Goal: Information Seeking & Learning: Learn about a topic

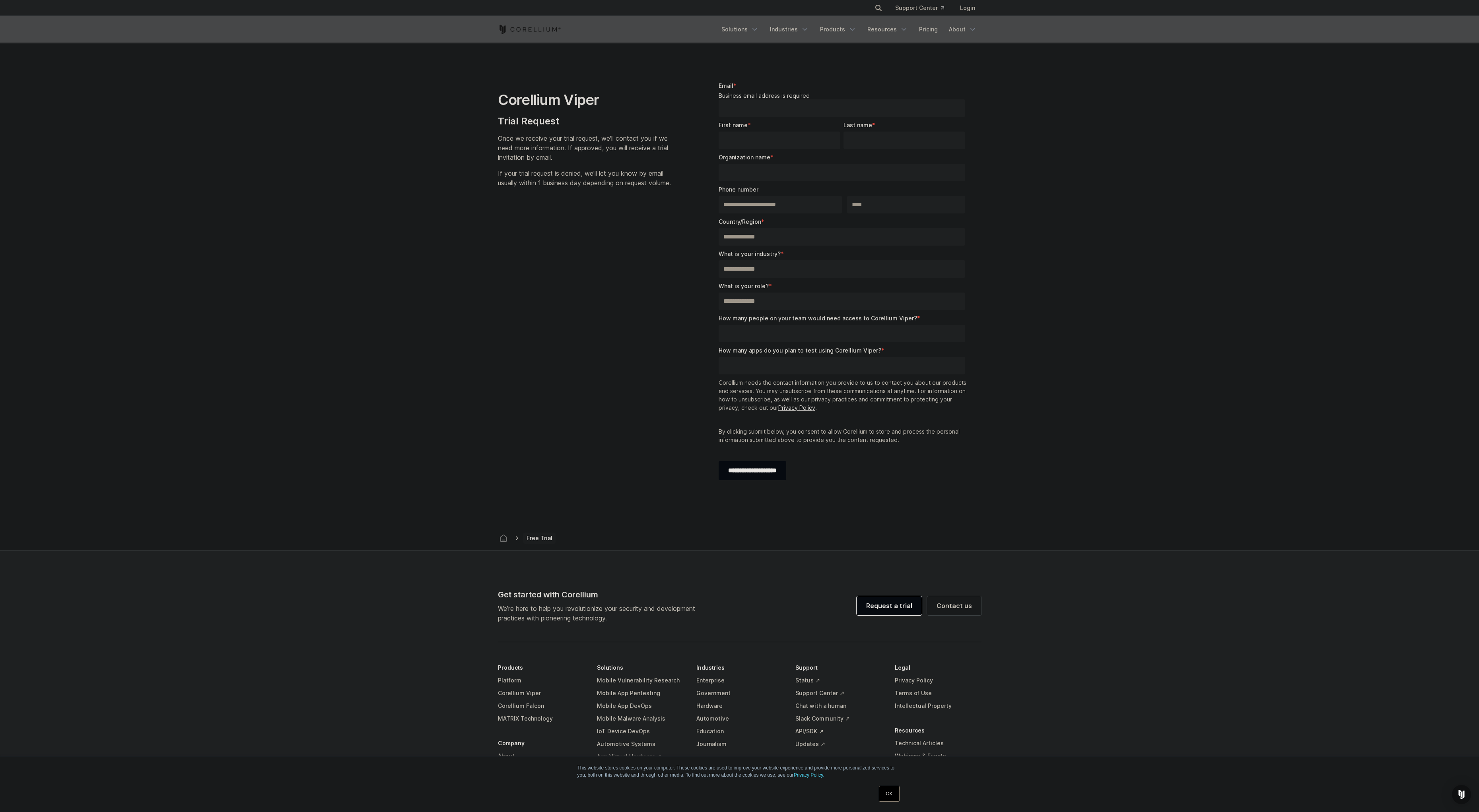
select select "**"
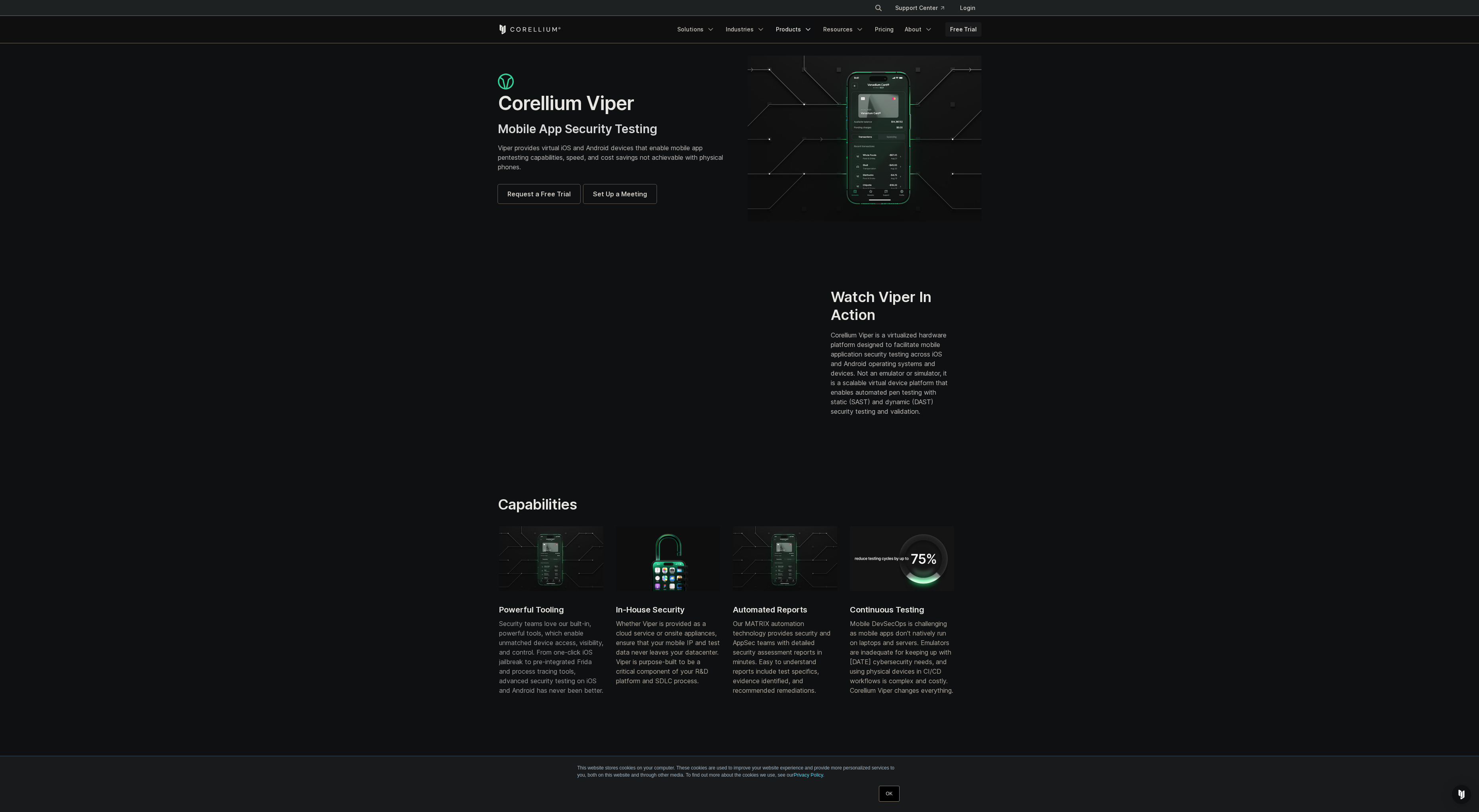
click at [771, 37] on link "Products" at bounding box center [794, 29] width 46 height 14
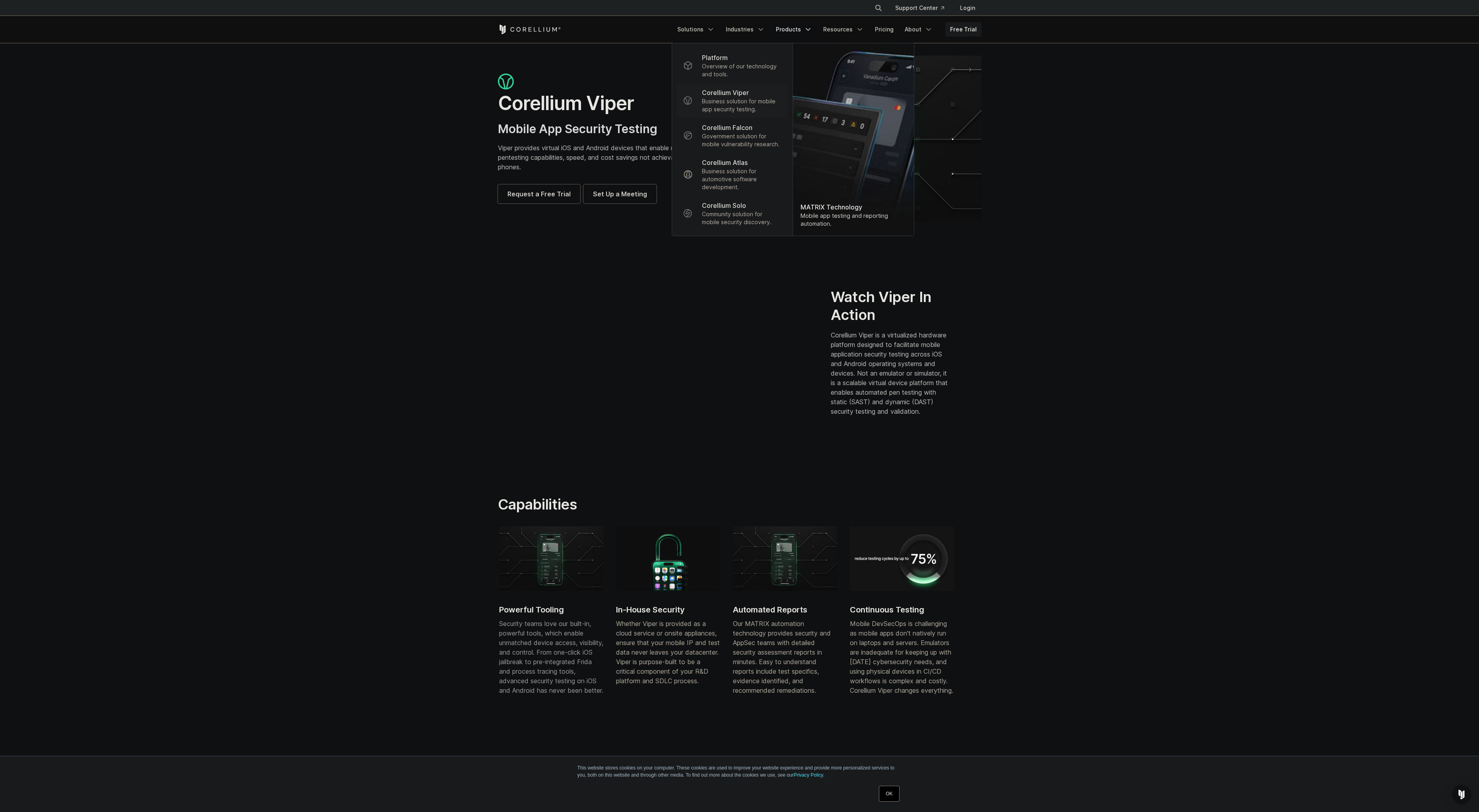
click at [701, 113] on p "Business solution for mobile app security testing." at bounding box center [741, 105] width 79 height 16
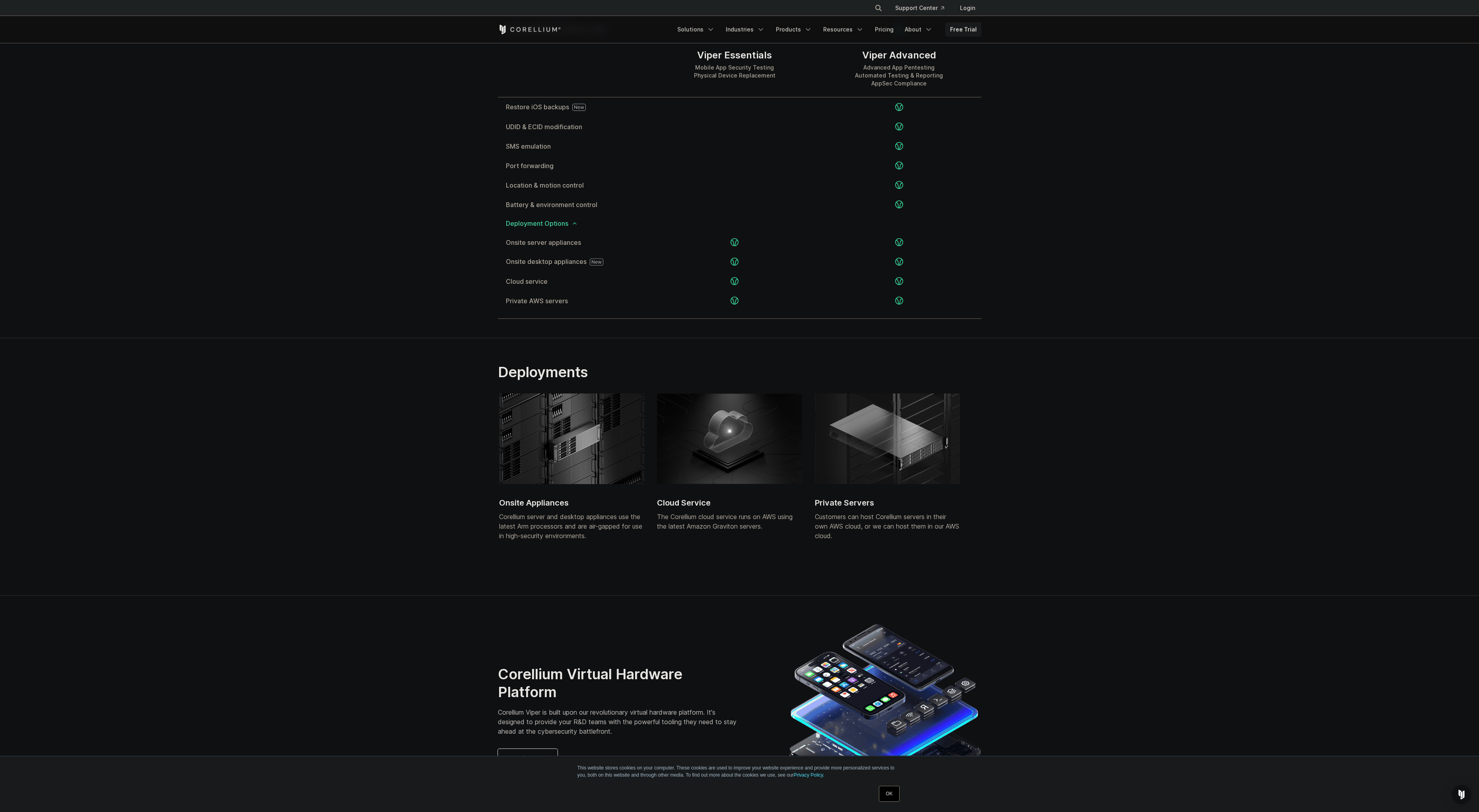
scroll to position [1495, 0]
